Goal: Transaction & Acquisition: Purchase product/service

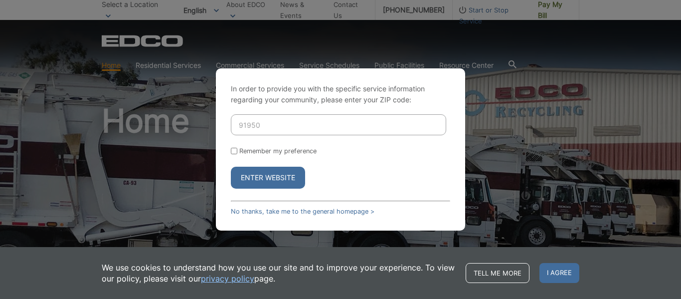
type input "91950"
click at [231, 167] on button "Enter Website" at bounding box center [268, 178] width 74 height 22
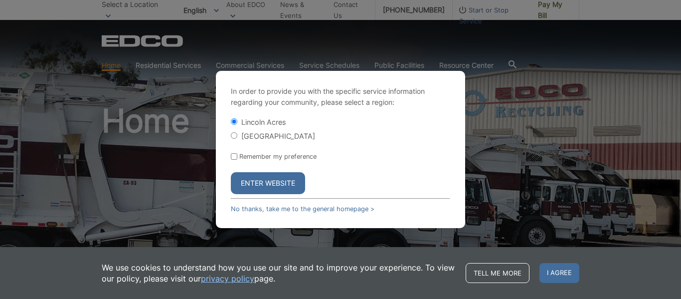
click at [255, 136] on label "[GEOGRAPHIC_DATA]" at bounding box center [278, 136] width 74 height 8
click at [237, 136] on input "[GEOGRAPHIC_DATA]" at bounding box center [234, 135] width 6 height 6
radio input "true"
click at [270, 180] on button "Enter Website" at bounding box center [268, 183] width 74 height 22
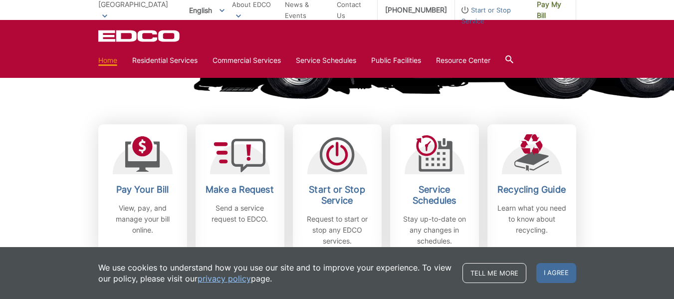
scroll to position [256, 0]
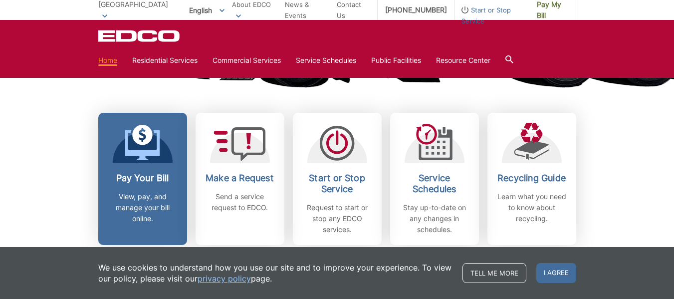
click at [144, 170] on link "Pay Your Bill View, pay, and manage your bill online." at bounding box center [142, 179] width 89 height 132
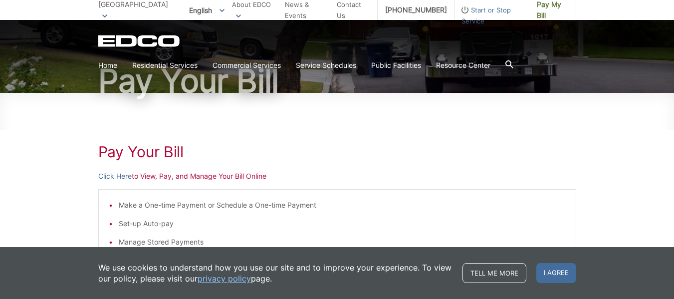
scroll to position [72, 0]
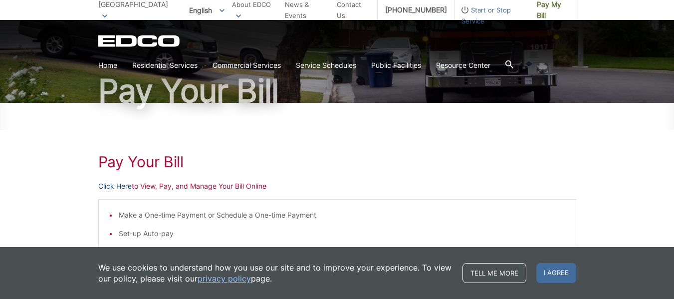
click at [115, 182] on link "Click Here" at bounding box center [114, 185] width 33 height 11
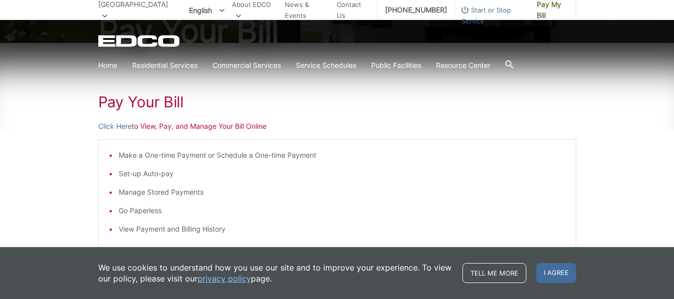
scroll to position [133, 0]
click at [115, 123] on link "Click Here" at bounding box center [114, 125] width 33 height 11
